Goal: Information Seeking & Learning: Compare options

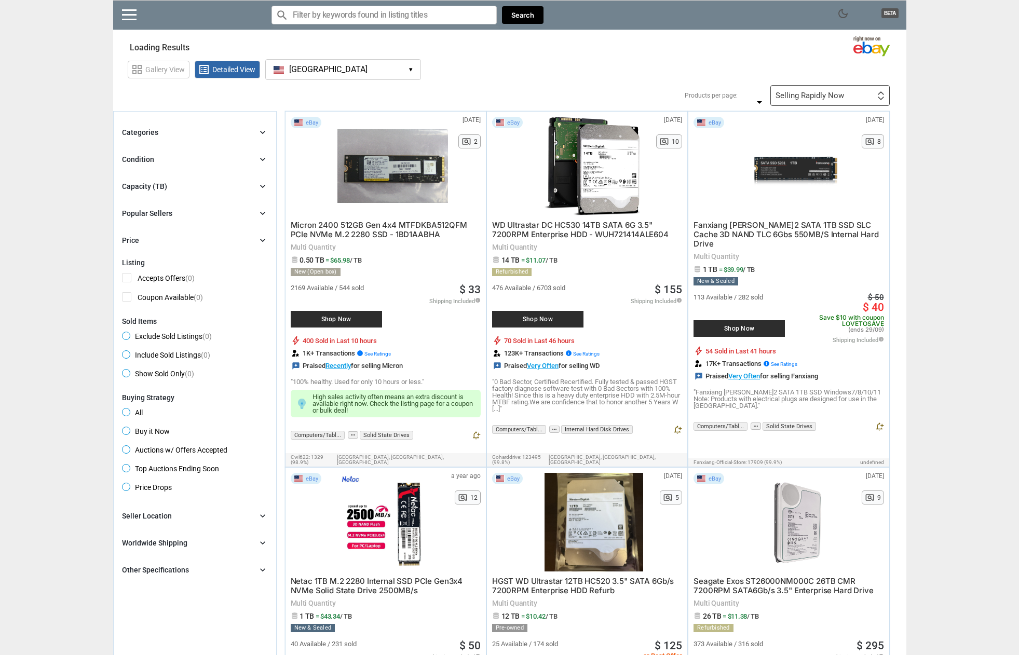
type input "*"
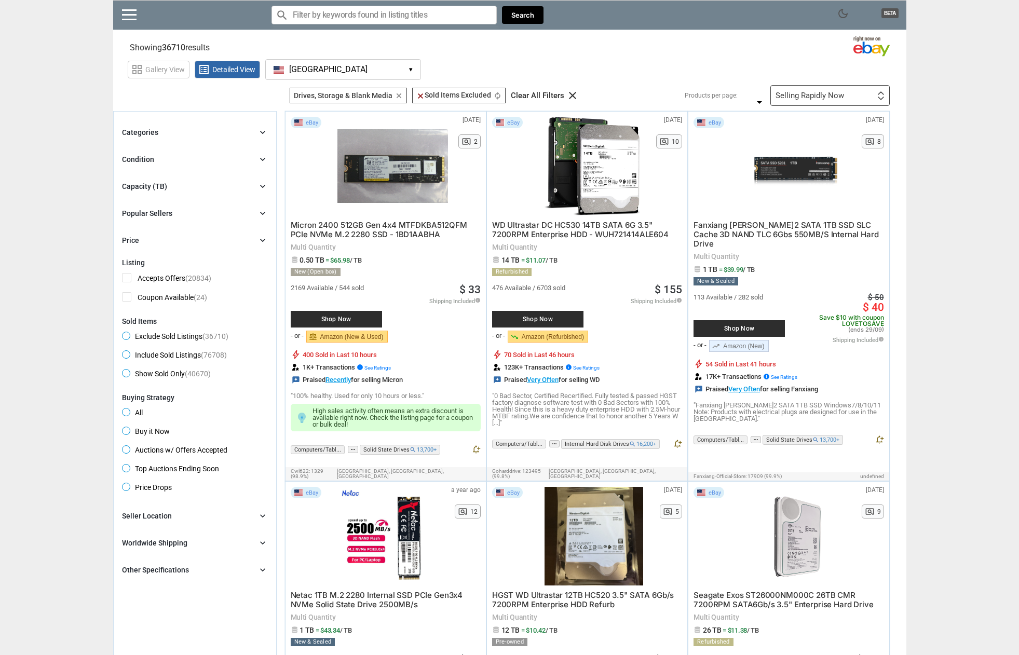
click at [163, 184] on div "Capacity (TB)" at bounding box center [144, 186] width 45 height 10
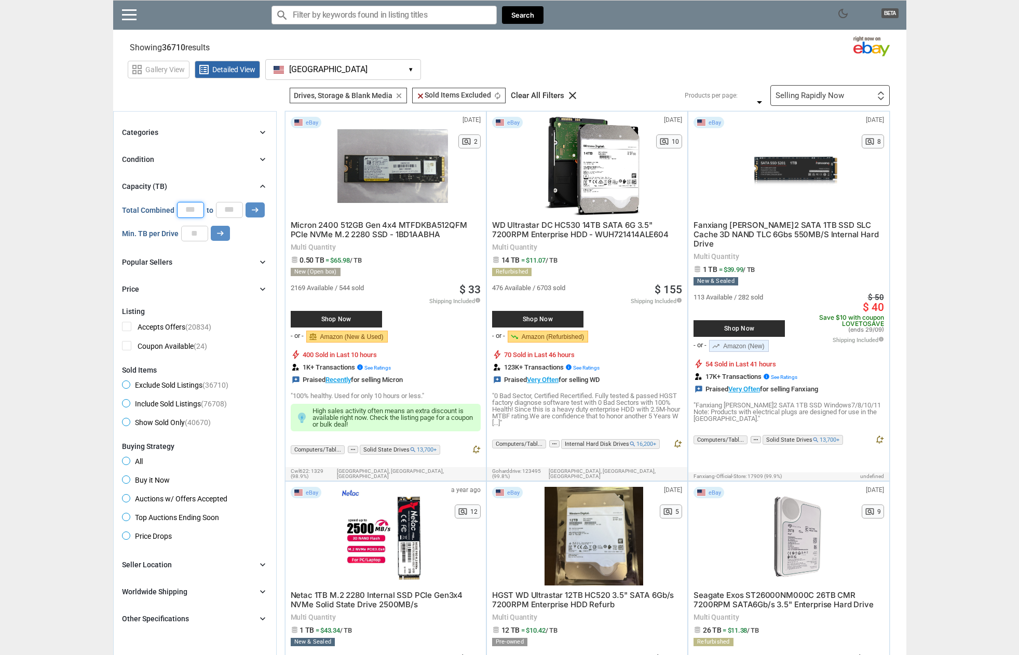
click at [188, 208] on input "*" at bounding box center [190, 210] width 27 height 16
click at [192, 239] on input "number" at bounding box center [194, 234] width 27 height 16
click at [211, 268] on div "Categories chevron_right search close Select All shown | Clear All shown Comput…" at bounding box center [195, 210] width 146 height 169
drag, startPoint x: 186, startPoint y: 208, endPoint x: 196, endPoint y: 209, distance: 9.9
click at [196, 209] on input "*" at bounding box center [190, 210] width 27 height 16
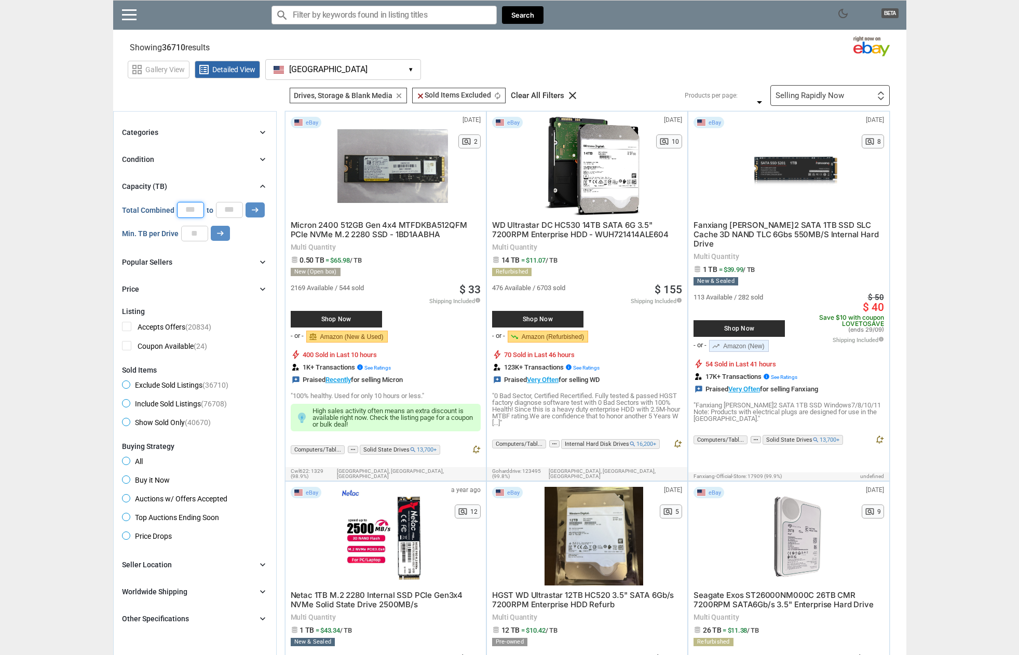
type input "*"
click at [216, 212] on input "*" at bounding box center [229, 210] width 27 height 16
type input "**"
click at [255, 213] on icon "arrow_right_alt" at bounding box center [255, 210] width 10 height 10
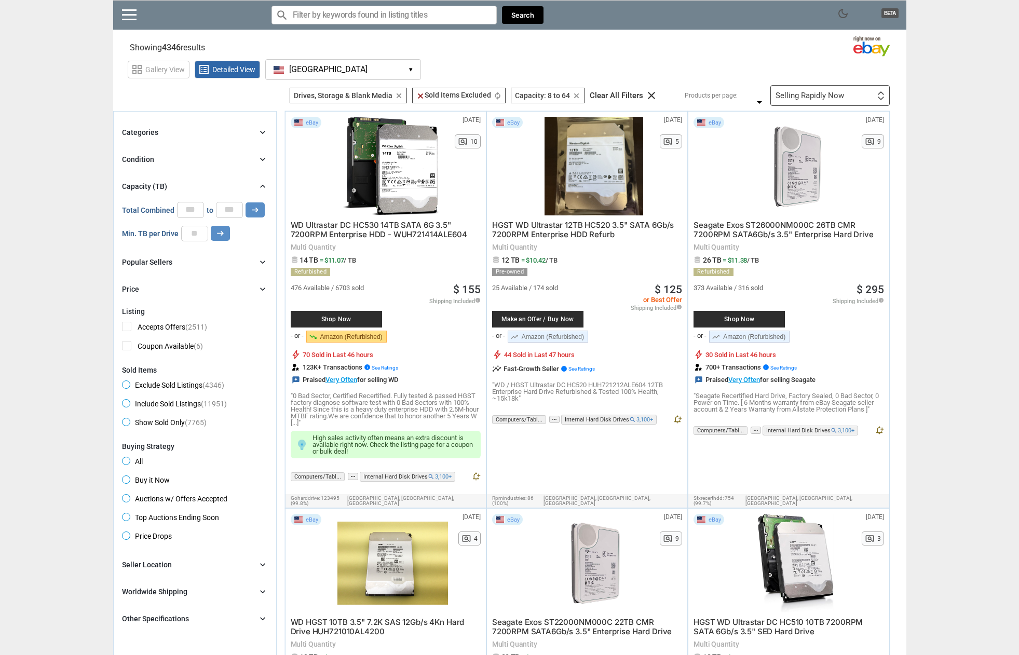
click at [845, 101] on div "Selling Rapidly Now First or Last Chance to Buy Recently Listed Selling Rapidly…" at bounding box center [829, 95] width 119 height 21
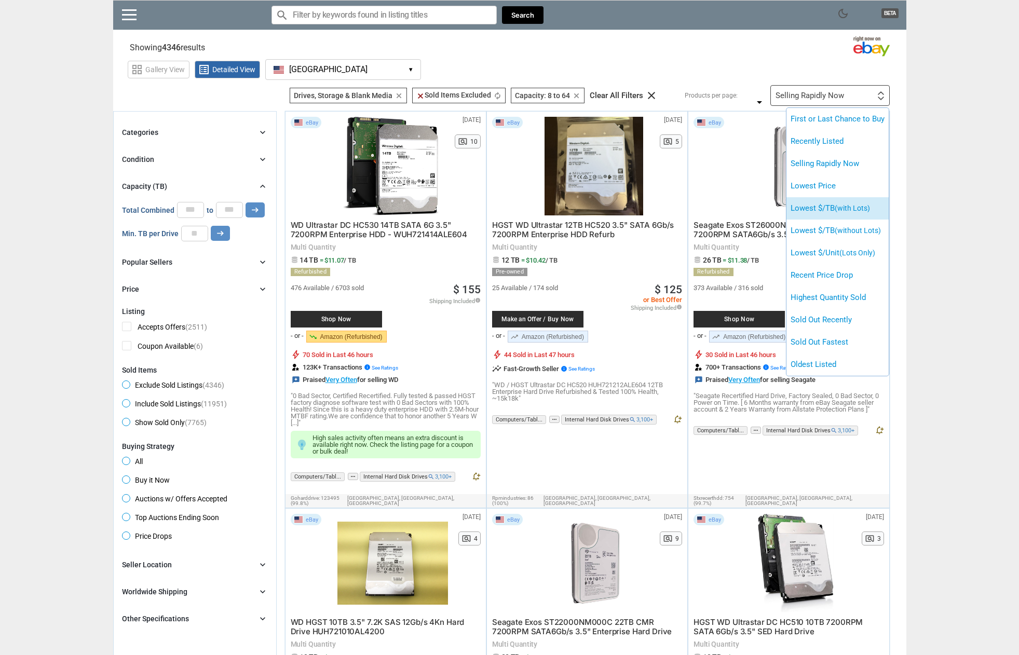
click at [827, 202] on li "Lowest $/TB (with Lots)" at bounding box center [837, 208] width 102 height 22
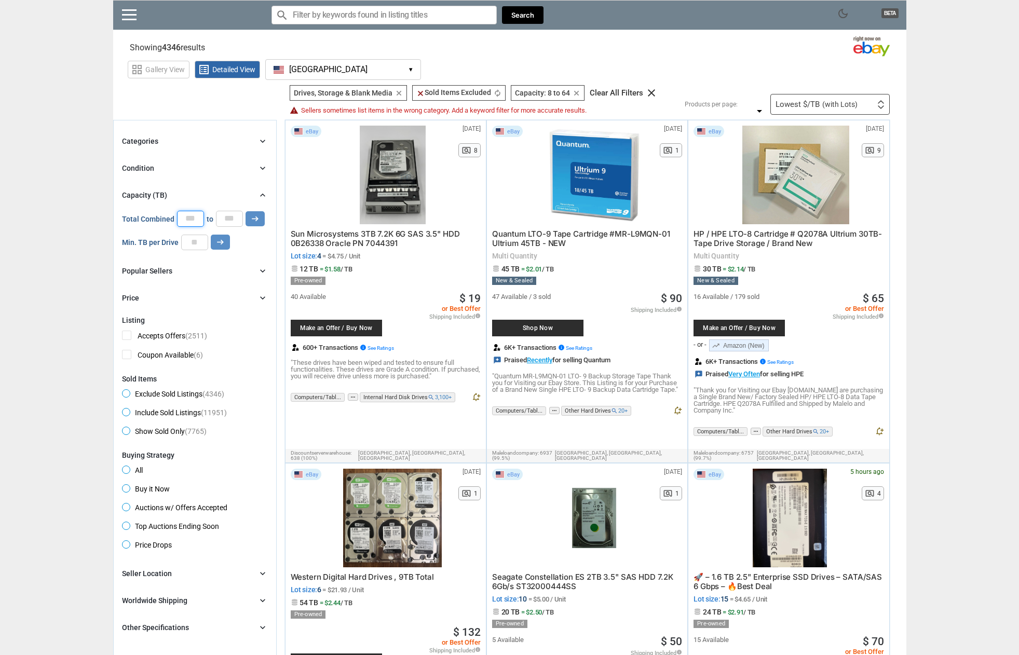
drag, startPoint x: 181, startPoint y: 222, endPoint x: 203, endPoint y: 224, distance: 22.9
click at [203, 224] on div "Total Combined * to ** arrow_right_alt" at bounding box center [193, 219] width 143 height 16
type input "**"
click at [250, 214] on icon "arrow_right_alt" at bounding box center [255, 219] width 10 height 10
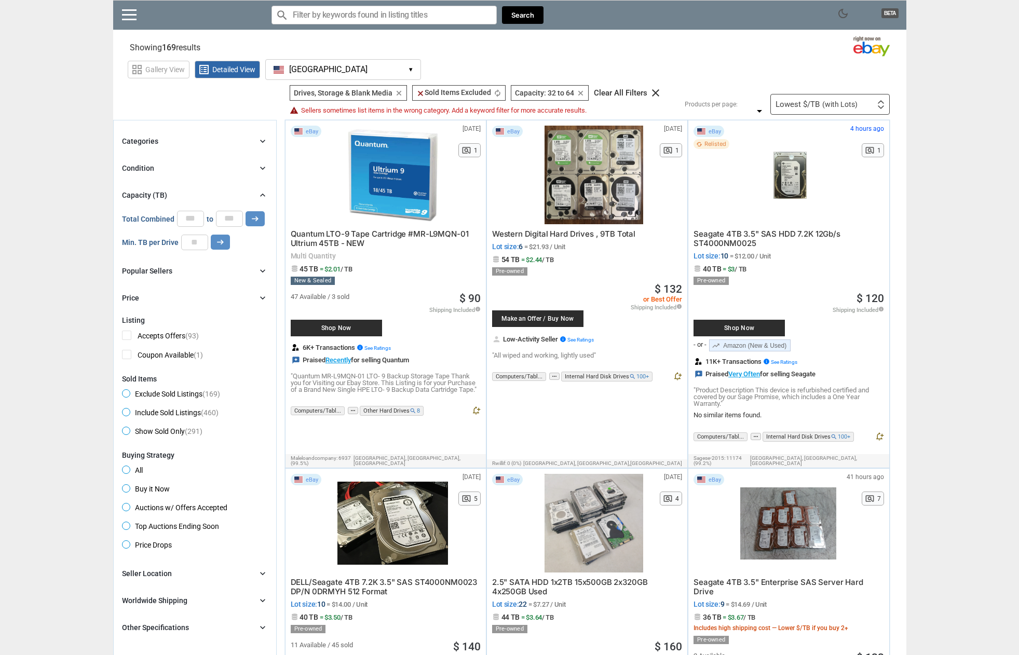
click at [864, 99] on div "Lowest $/TB (with Lots) First or Last Chance to Buy Recently Listed Selling Rap…" at bounding box center [829, 104] width 119 height 21
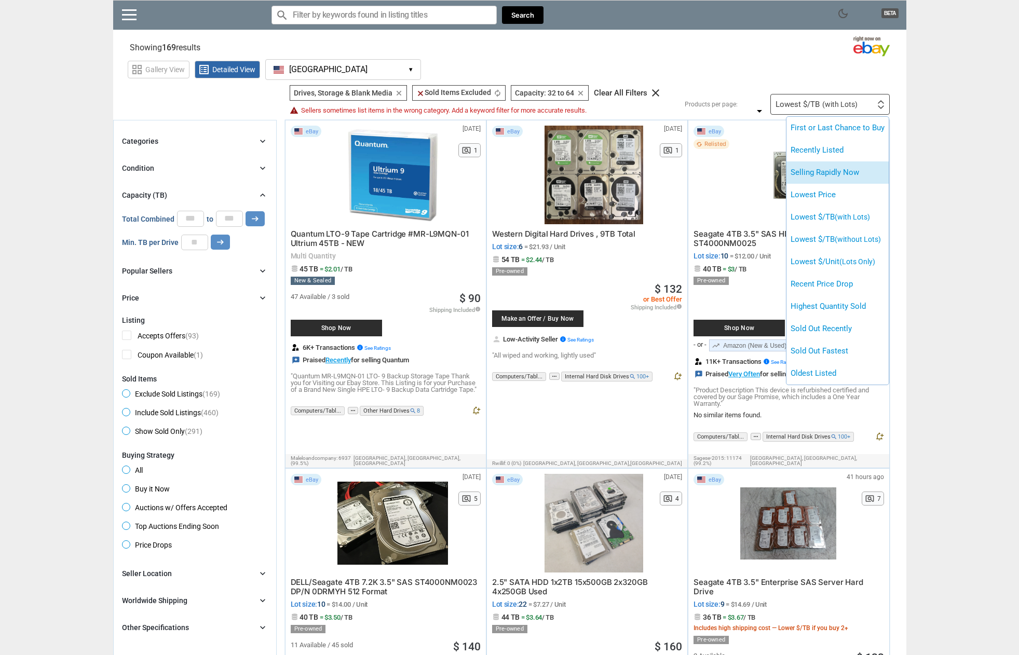
click at [818, 179] on li "Selling Rapidly Now" at bounding box center [837, 172] width 102 height 22
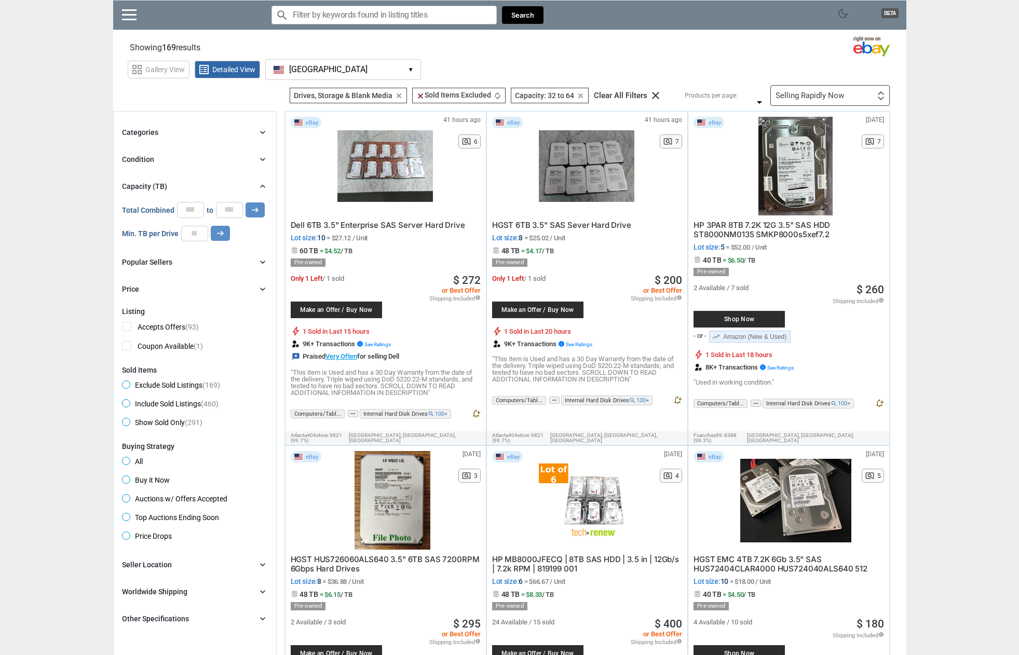
click at [204, 241] on div "Categories chevron_right search close Select All shown | Clear All shown Comput…" at bounding box center [195, 210] width 146 height 169
click at [203, 240] on input "number" at bounding box center [194, 234] width 27 height 16
type input "*"
click at [215, 235] on icon "arrow_right_alt" at bounding box center [220, 233] width 10 height 10
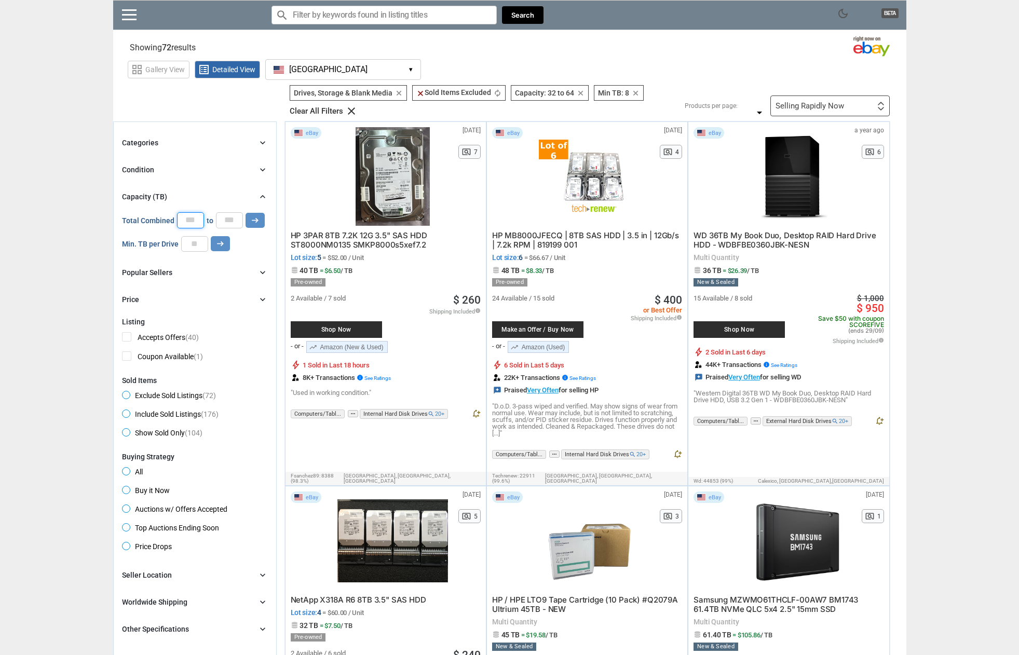
click at [188, 216] on input "**" at bounding box center [190, 220] width 27 height 16
type input "**"
click at [216, 226] on input "**" at bounding box center [229, 220] width 27 height 16
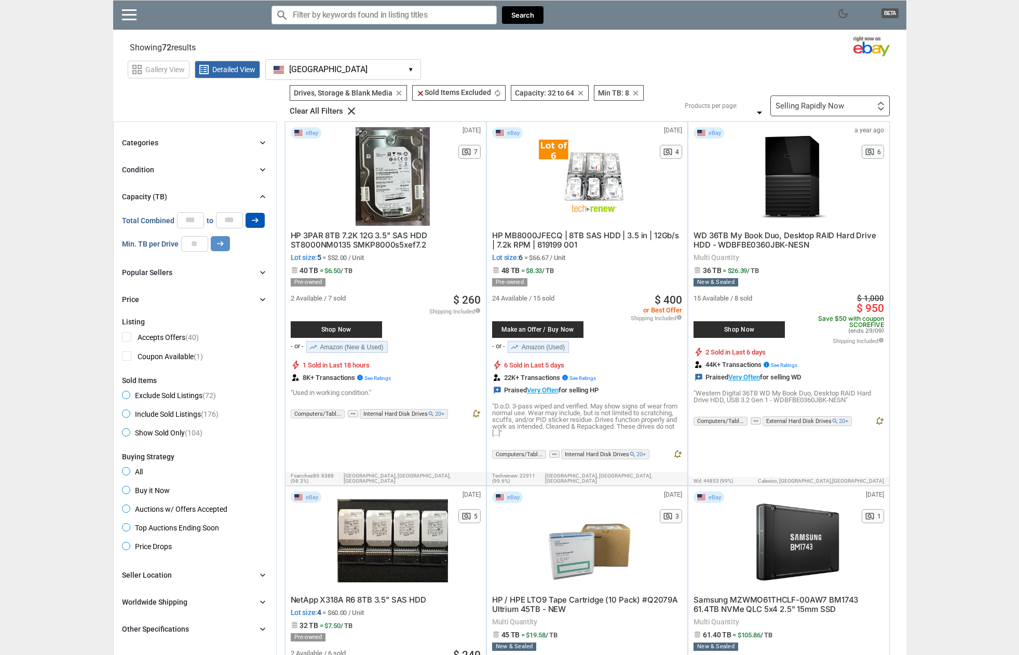
click at [257, 220] on icon "arrow_right_alt" at bounding box center [255, 220] width 10 height 10
type input "*****"
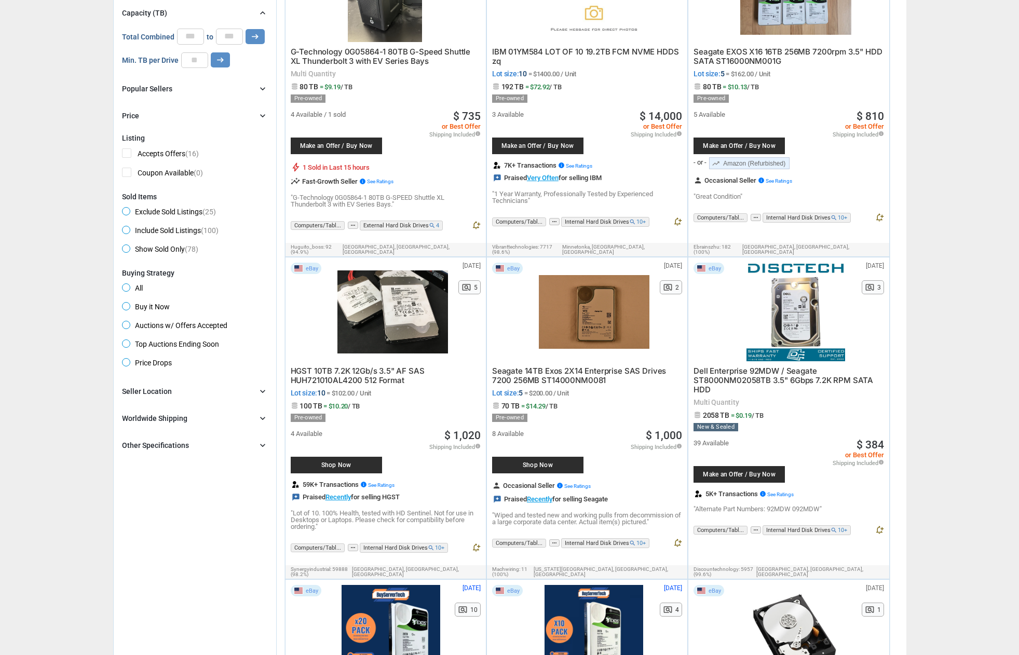
scroll to position [100, 0]
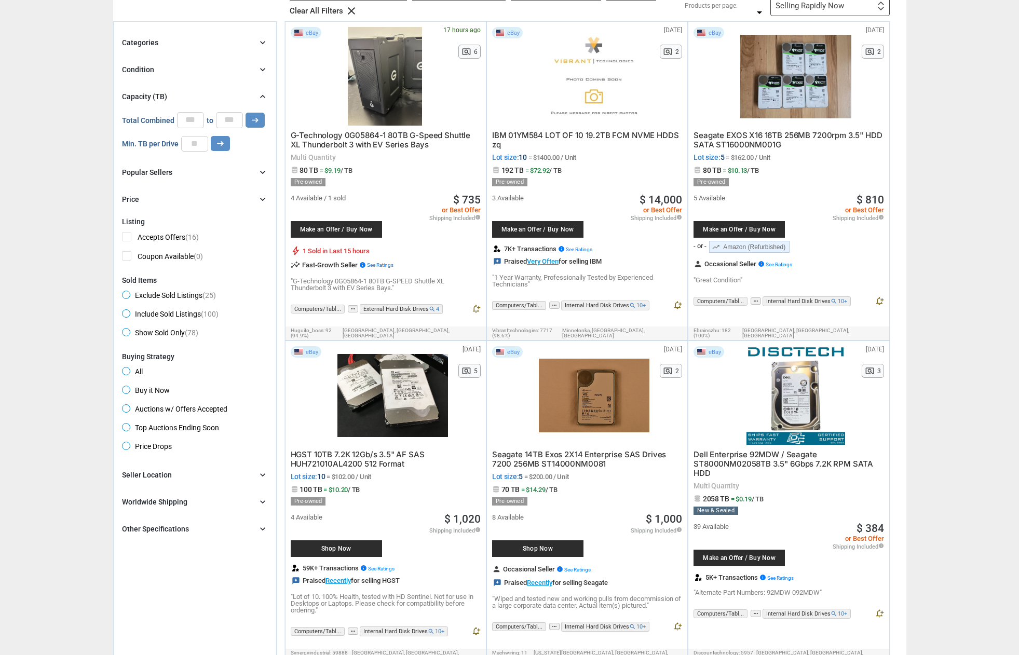
click at [177, 533] on div "Other Specifications" at bounding box center [155, 529] width 67 height 10
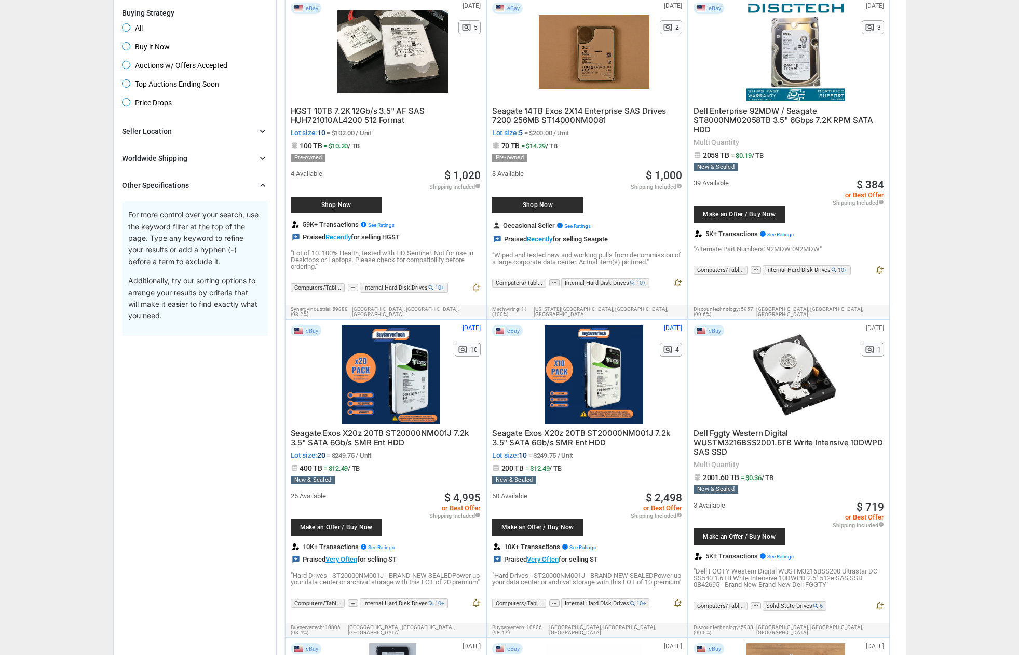
scroll to position [0, 0]
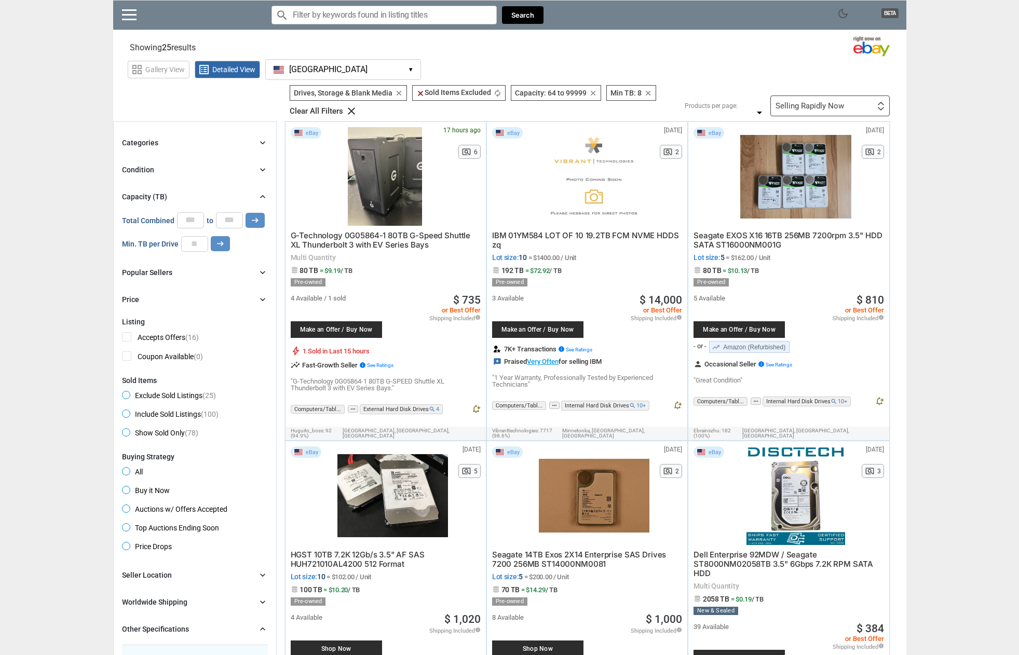
click at [369, 15] on input "Search for models" at bounding box center [384, 15] width 225 height 19
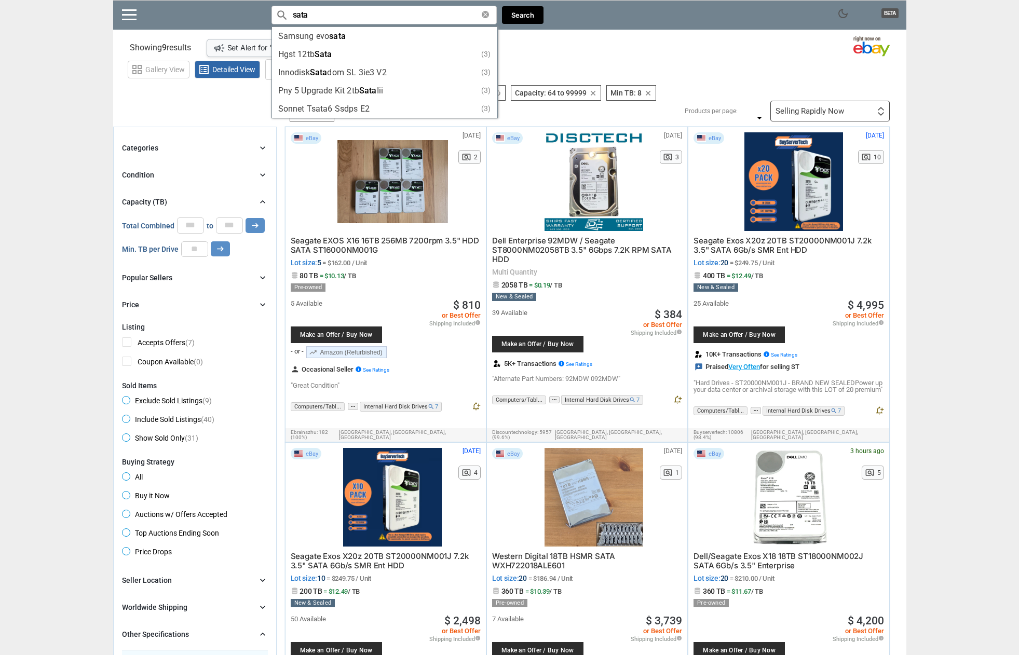
type input "sata"
click at [548, 42] on section "Showing 9 results Loading Results campaign Set Alert for " sata " (77.50%)" at bounding box center [509, 45] width 793 height 20
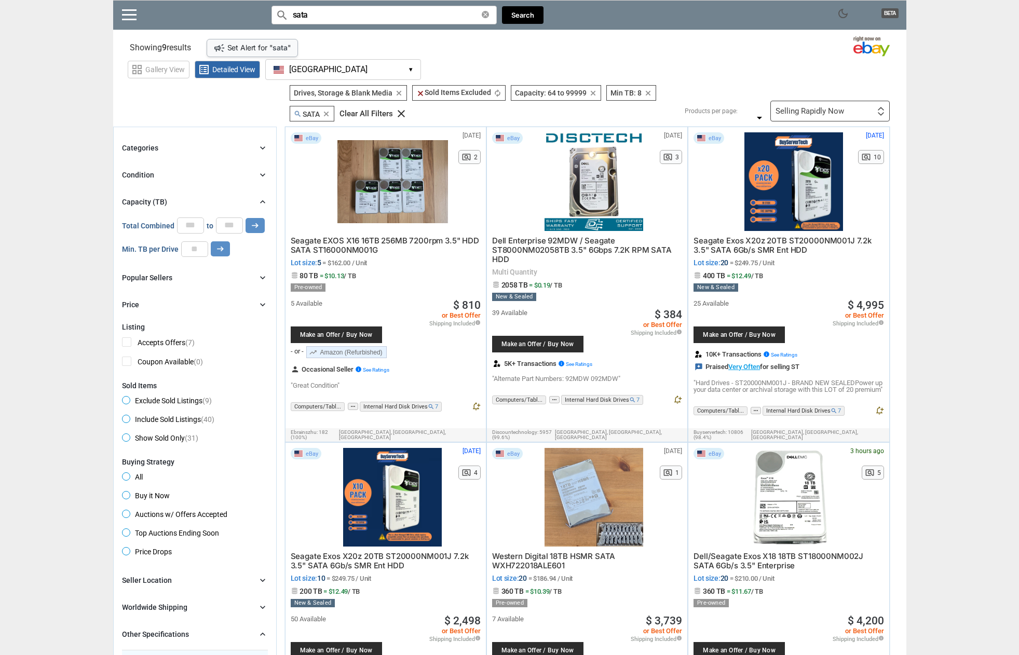
click at [316, 14] on input "sata" at bounding box center [384, 15] width 225 height 19
click at [253, 100] on section "See all types of deals we can find for you! All Listings All Deal Potentials AI…" at bounding box center [509, 103] width 793 height 36
click at [796, 107] on div "Selling Rapidly Now" at bounding box center [810, 111] width 69 height 8
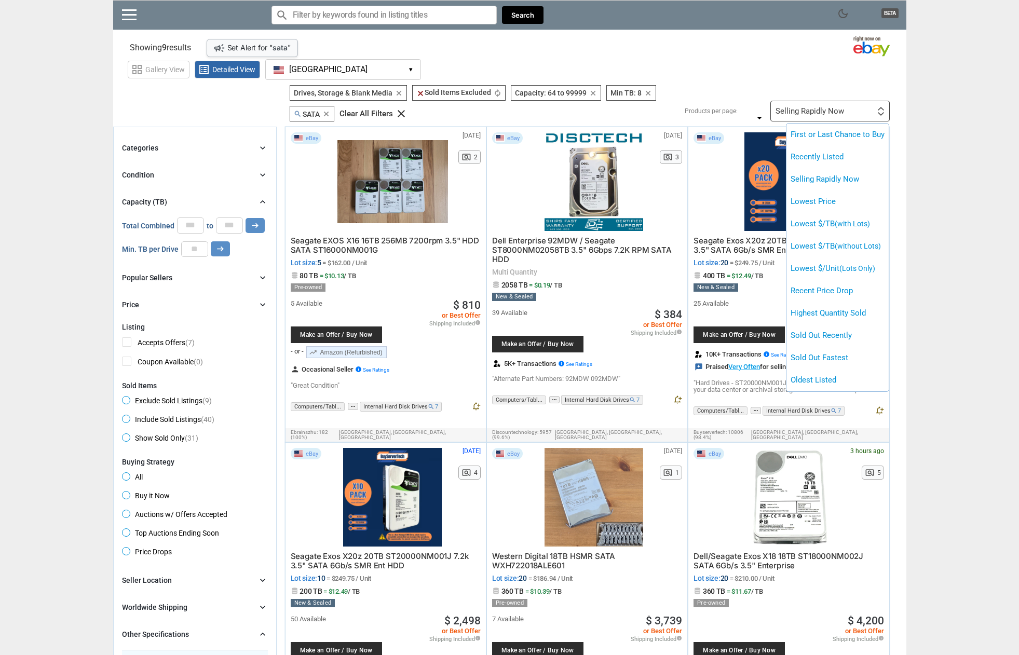
click at [796, 107] on div at bounding box center [509, 327] width 1019 height 655
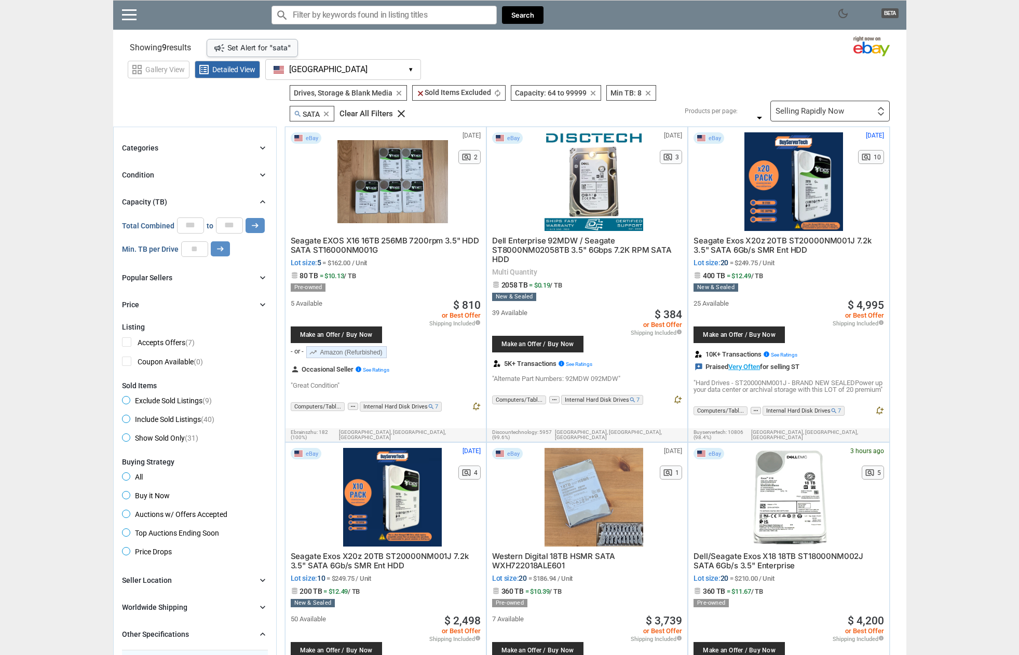
click at [796, 107] on div "Selling Rapidly Now" at bounding box center [810, 111] width 69 height 8
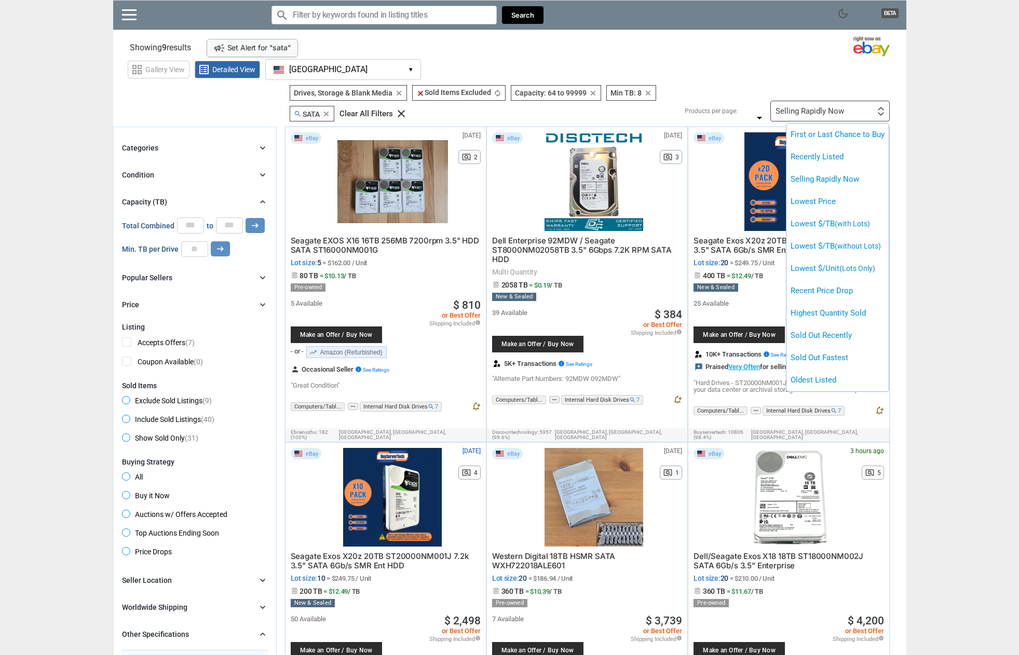
click at [214, 112] on div at bounding box center [509, 327] width 1019 height 655
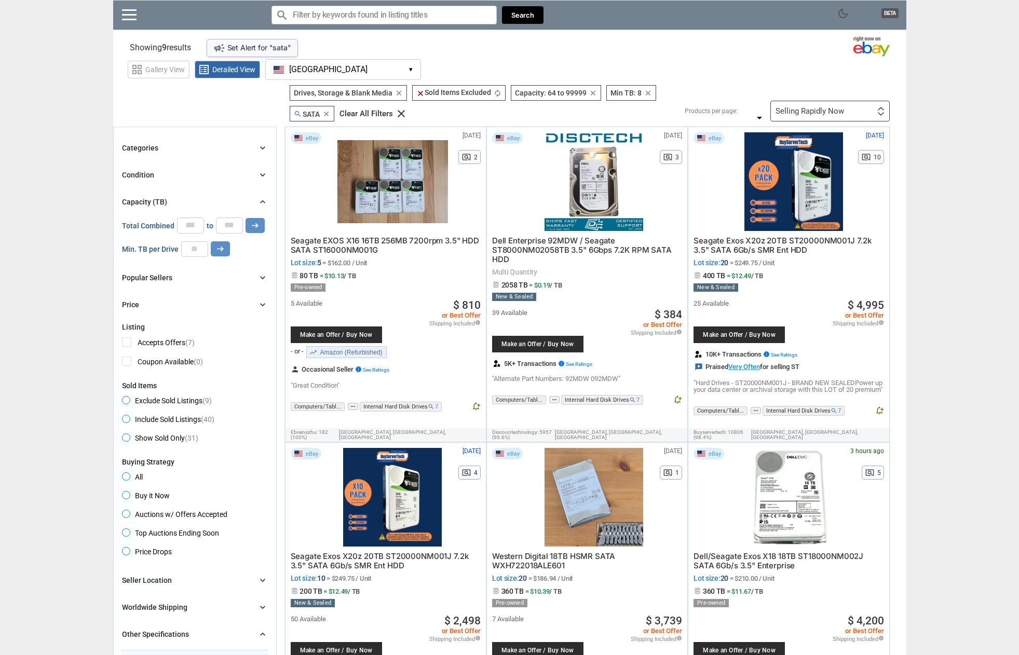
click at [329, 112] on icon "clear" at bounding box center [326, 114] width 8 height 8
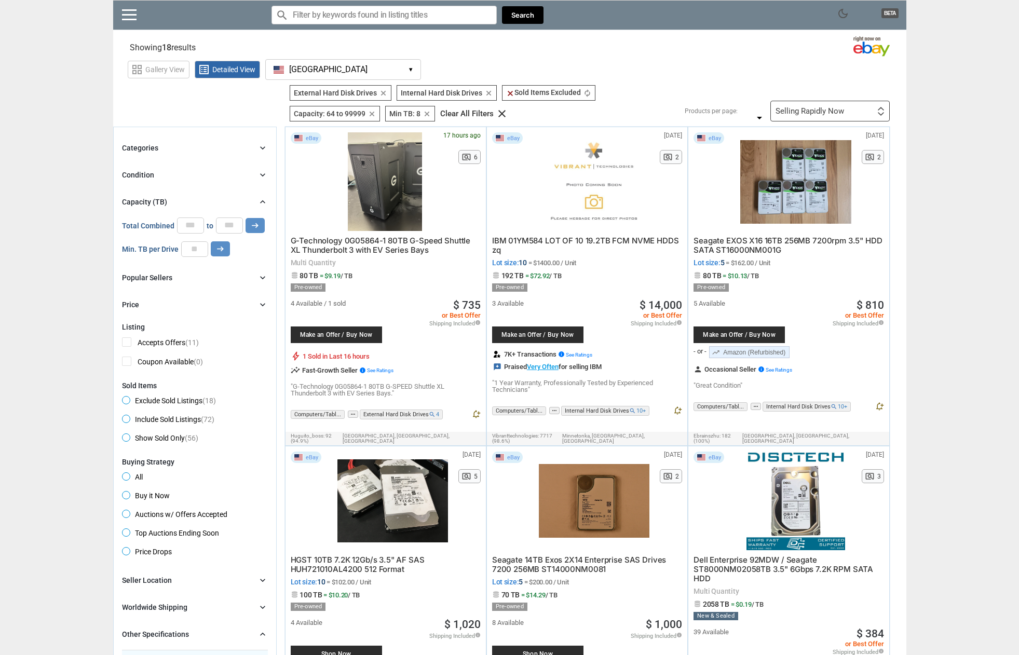
click at [319, 12] on input "Search for models" at bounding box center [384, 15] width 225 height 19
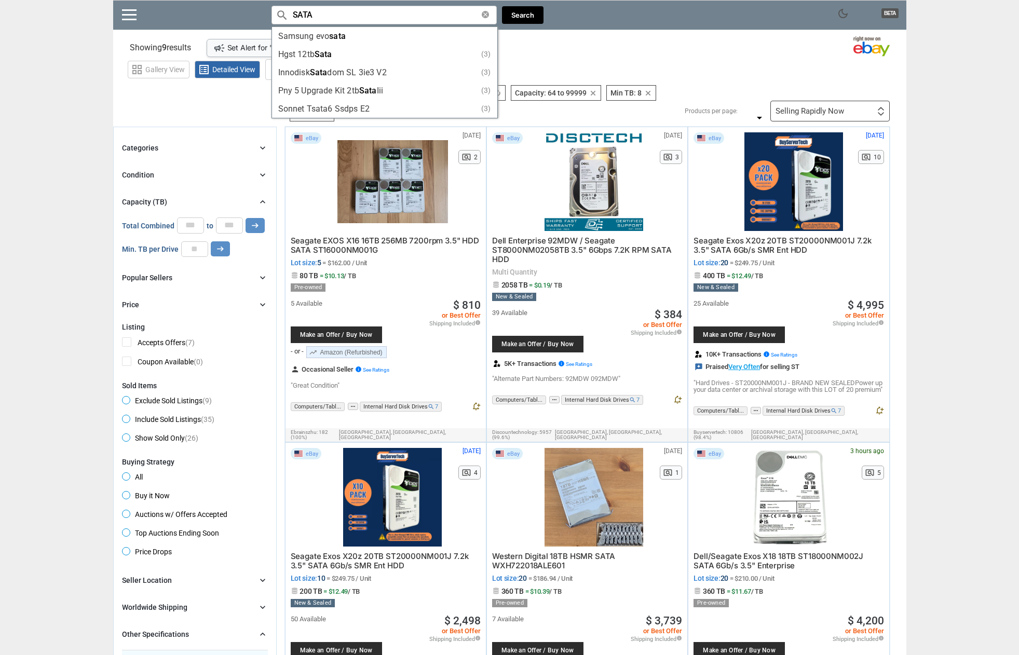
type input "SATA"
click at [573, 44] on section "Showing 9 results Loading Results campaign Set Alert for " SATA " (74.29%)" at bounding box center [509, 45] width 793 height 20
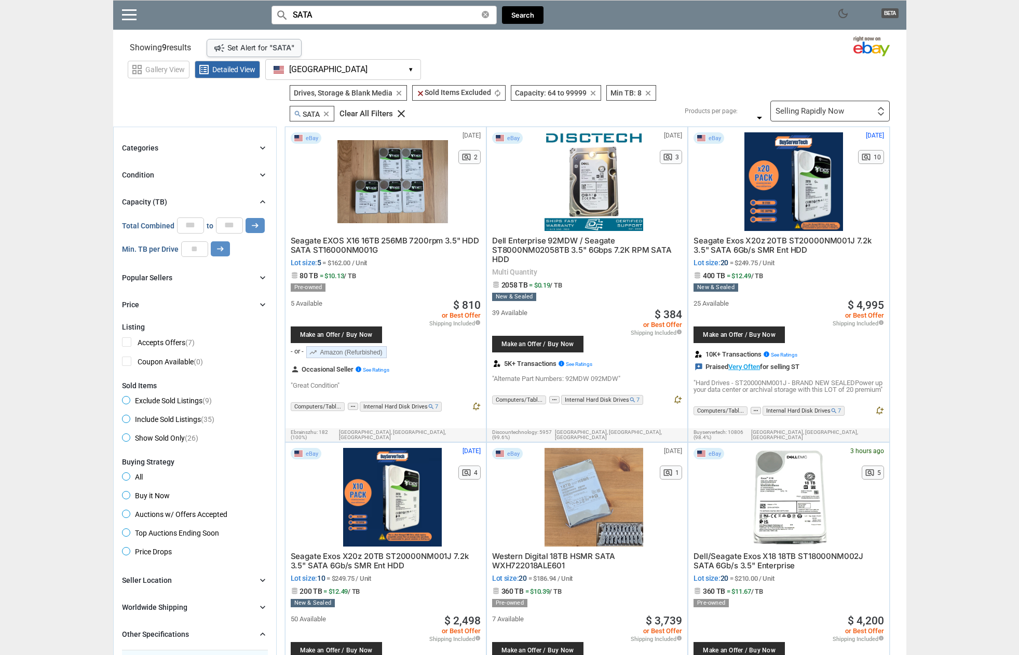
click at [296, 17] on input "SATA" at bounding box center [384, 15] width 225 height 19
click at [330, 116] on icon "clear" at bounding box center [326, 114] width 8 height 8
